Goal: Task Accomplishment & Management: Manage account settings

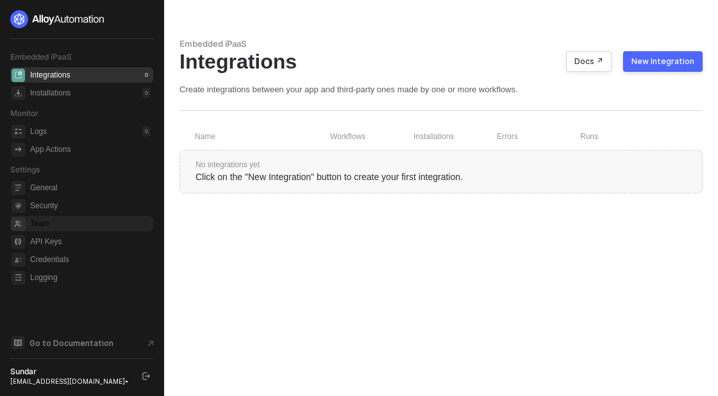
click at [47, 220] on span "Team" at bounding box center [90, 223] width 121 height 15
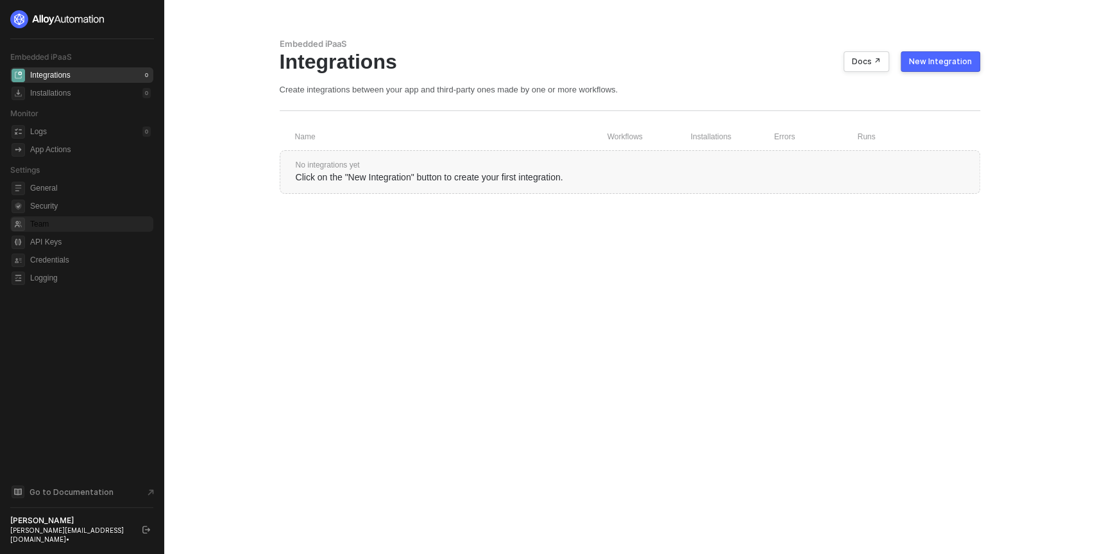
click at [44, 217] on span "Team" at bounding box center [90, 223] width 121 height 15
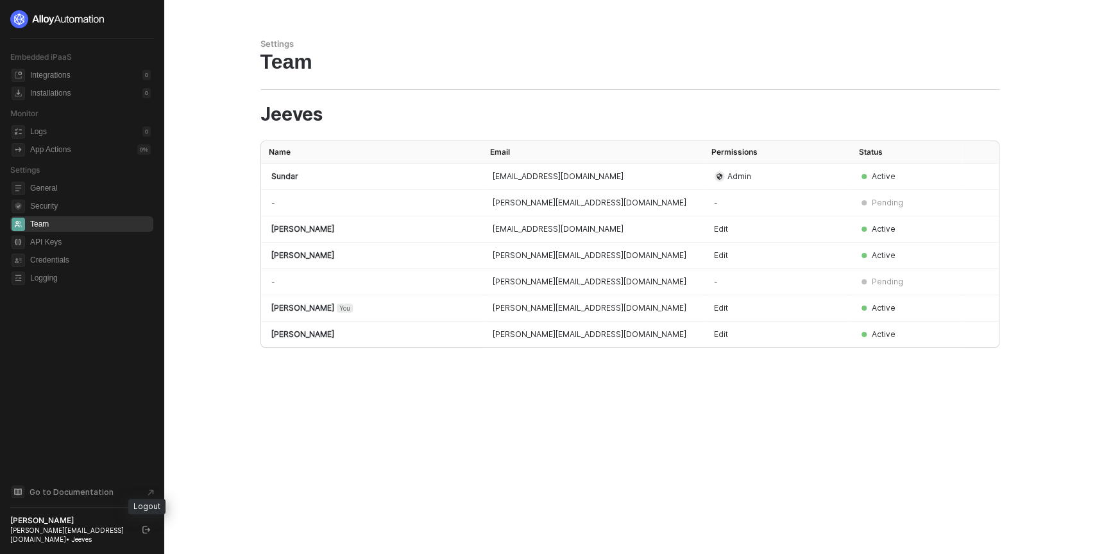
click at [144, 525] on icon "logout" at bounding box center [146, 529] width 8 height 8
